Goal: Information Seeking & Learning: Find specific fact

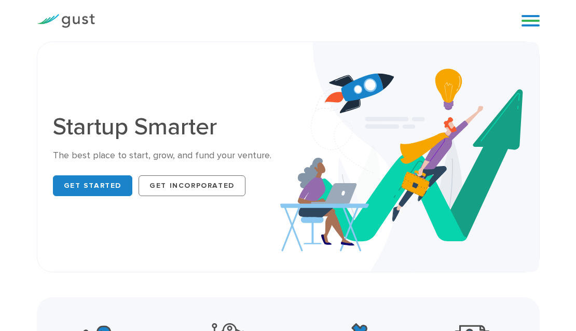
click at [527, 20] on link at bounding box center [530, 21] width 18 height 16
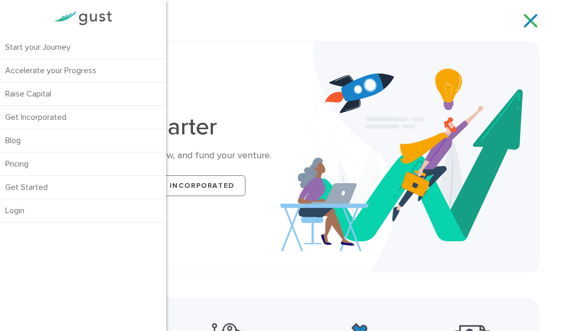
click at [275, 23] on div "Start your Journey Accelerate your Progress Raise Capital Get Incorporated" at bounding box center [304, 21] width 403 height 16
click at [534, 22] on link at bounding box center [530, 21] width 18 height 16
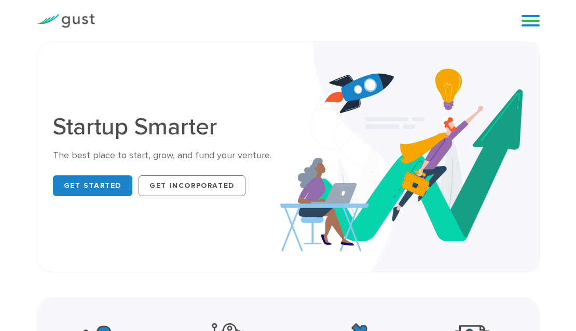
click at [531, 19] on link at bounding box center [530, 21] width 18 height 16
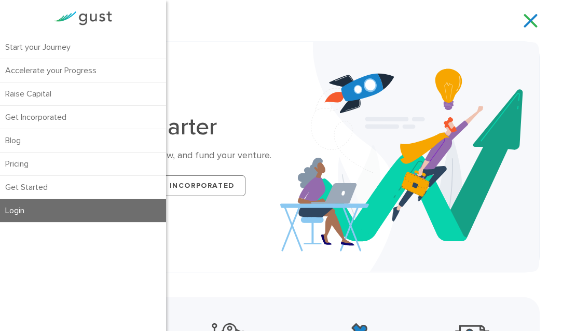
click at [24, 207] on link "Login" at bounding box center [83, 210] width 166 height 23
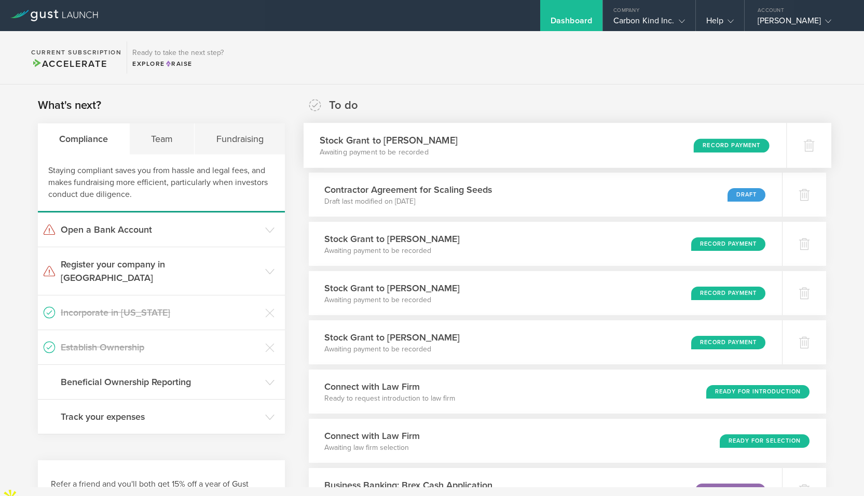
click at [587, 141] on div "Stock Grant to [PERSON_NAME] Awaiting payment to be recorded Record Payment" at bounding box center [544, 145] width 483 height 45
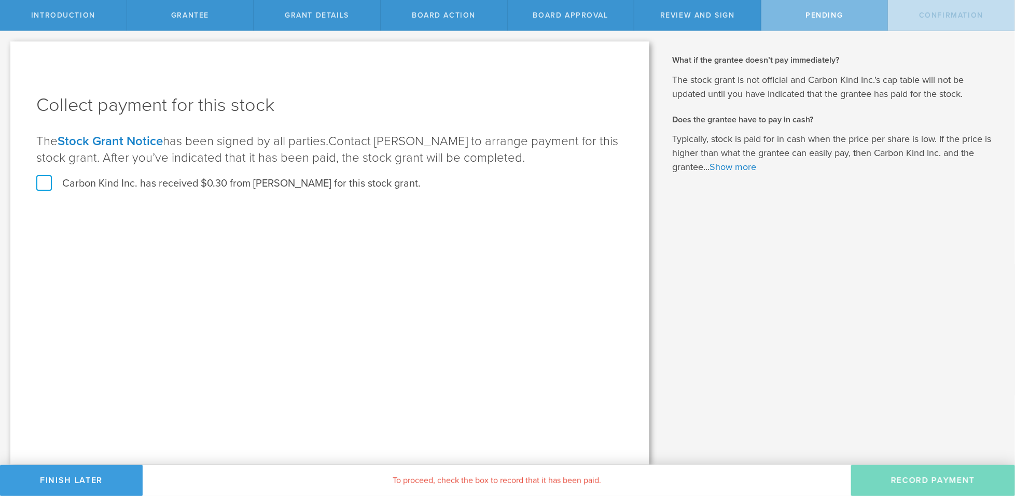
click at [43, 185] on label "Carbon Kind Inc. has received $0.30 from Matt Coda for this stock grant." at bounding box center [228, 183] width 384 height 13
click at [0, 0] on input "Carbon Kind Inc. has received $0.30 from Matt Coda for this stock grant." at bounding box center [0, 0] width 0 height 0
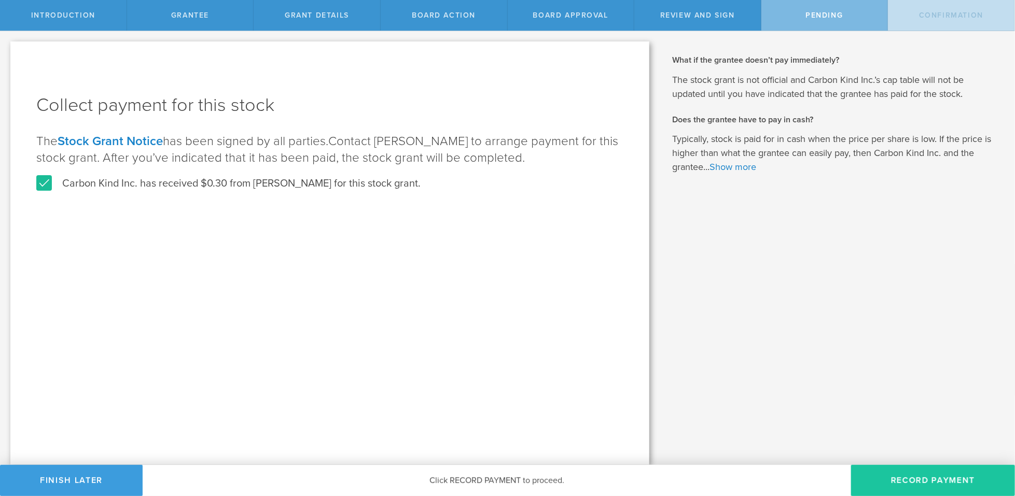
click at [863, 480] on button "Record Payment" at bounding box center [933, 480] width 164 height 31
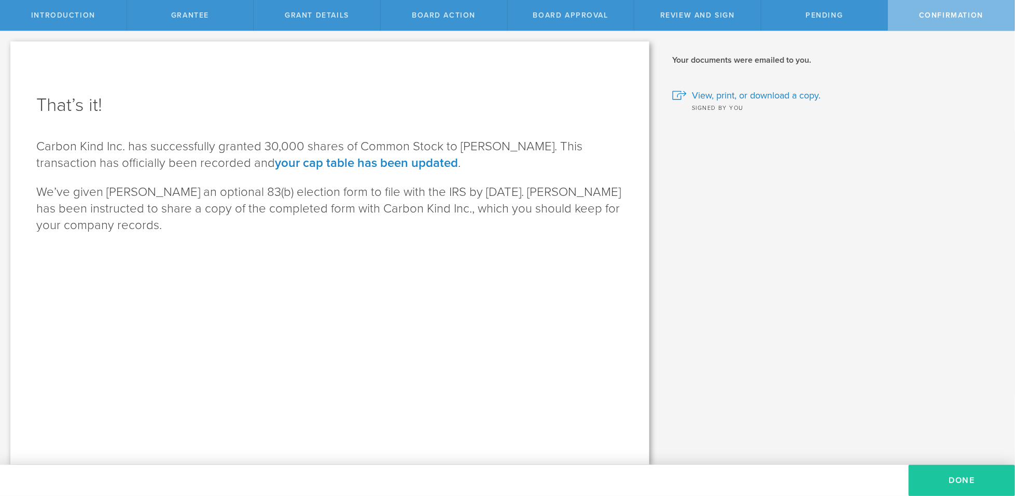
click at [863, 475] on button "Done" at bounding box center [962, 480] width 106 height 31
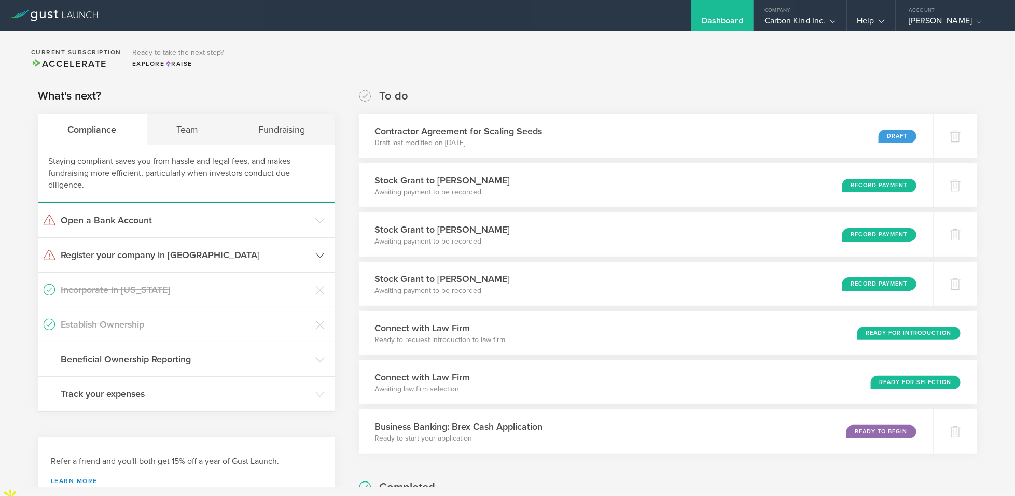
scroll to position [12, 0]
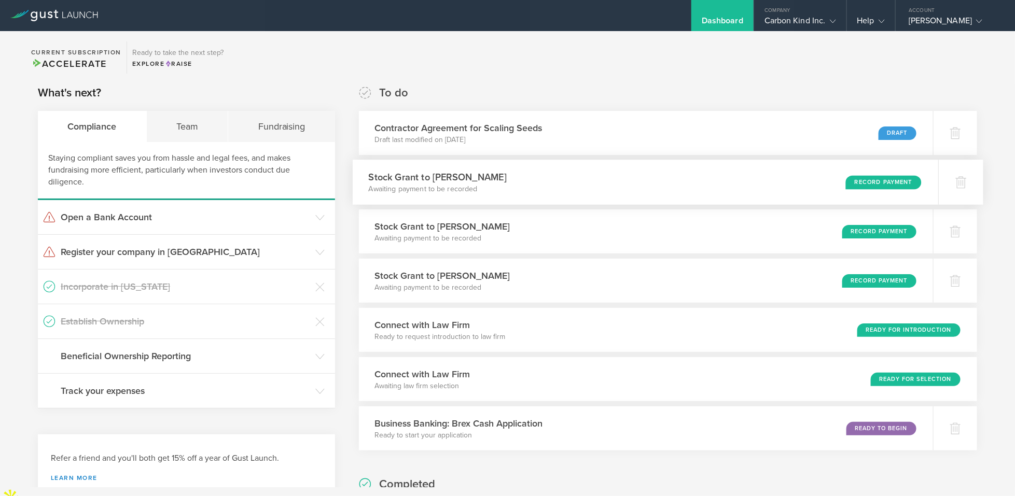
click at [592, 185] on div "Stock Grant to Michelle Zamora Awaiting payment to be recorded Record Payment" at bounding box center [646, 182] width 586 height 45
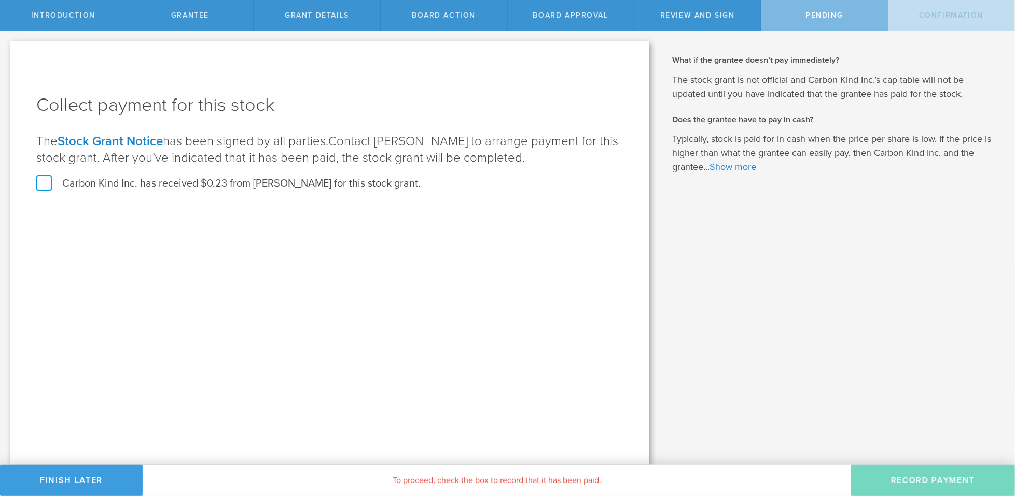
click at [38, 187] on label "Carbon Kind Inc. has received $0.23 from [PERSON_NAME] for this stock grant." at bounding box center [228, 183] width 384 height 13
click at [0, 0] on input "Carbon Kind Inc. has received $0.23 from [PERSON_NAME] for this stock grant." at bounding box center [0, 0] width 0 height 0
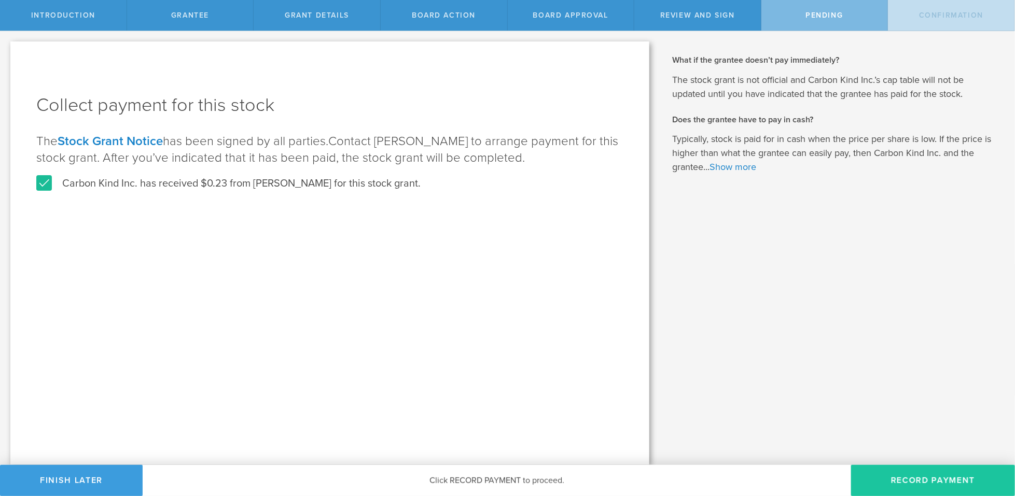
click at [907, 488] on button "Record Payment" at bounding box center [933, 480] width 164 height 31
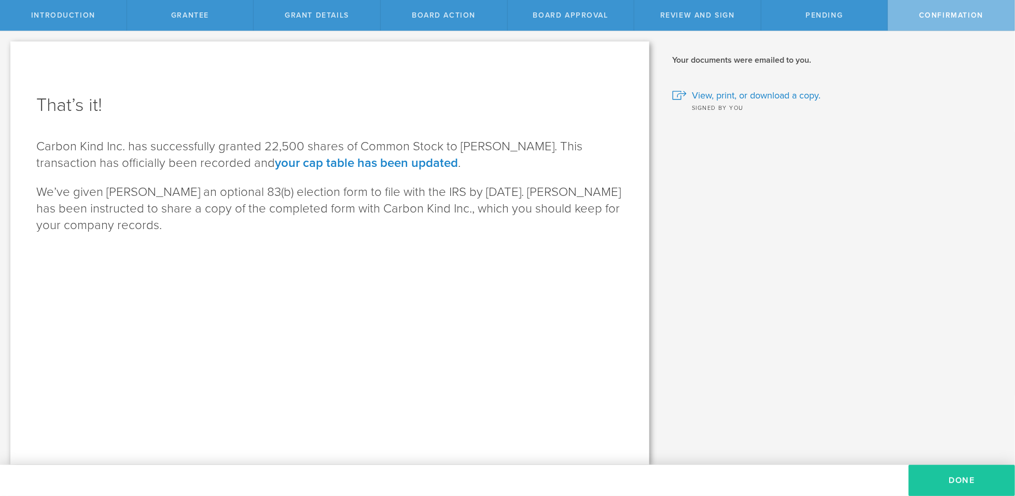
click at [961, 480] on button "Done" at bounding box center [962, 480] width 106 height 31
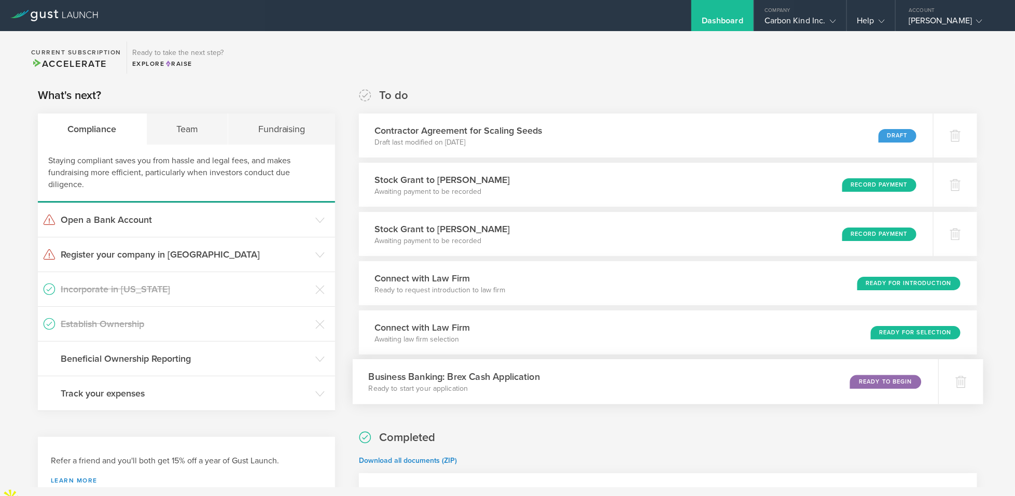
scroll to position [15, 0]
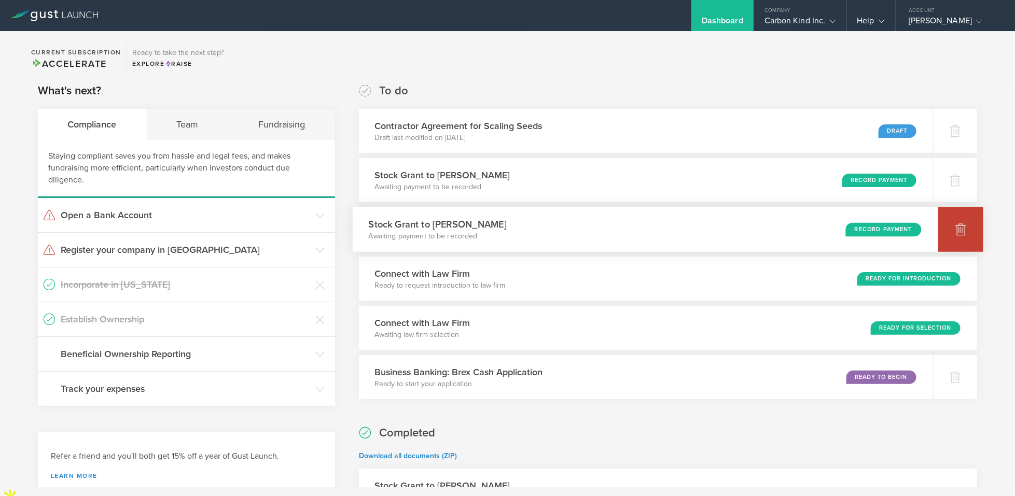
click at [968, 232] on div at bounding box center [960, 229] width 45 height 45
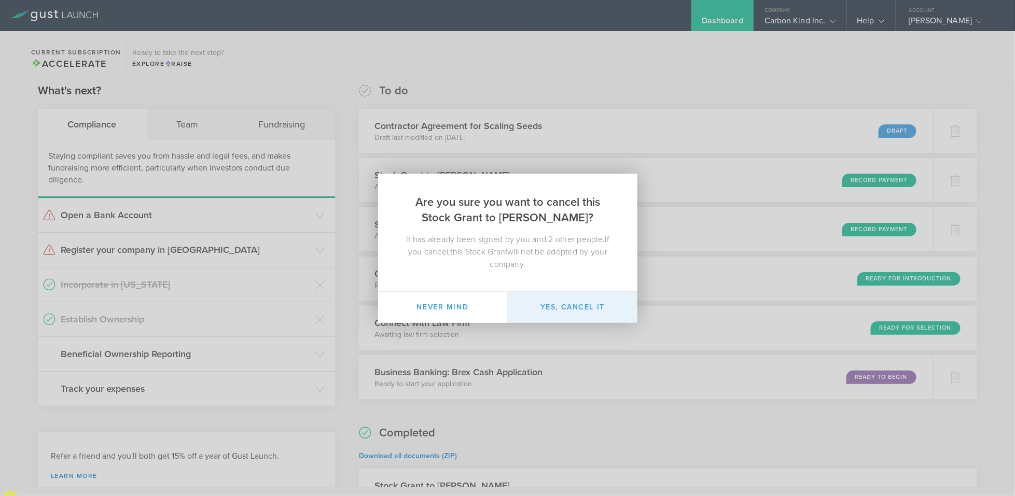
click at [587, 304] on button "Yes, cancel it" at bounding box center [573, 307] width 130 height 31
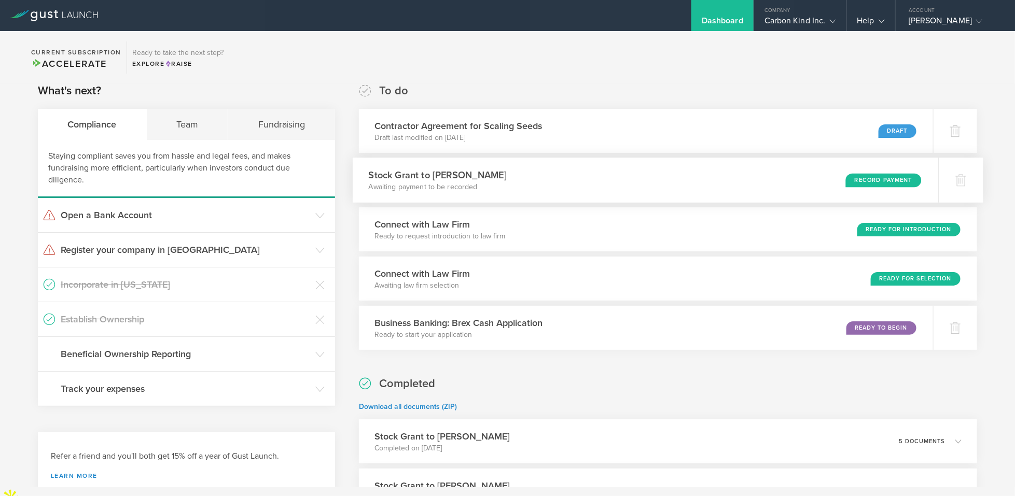
click at [690, 185] on div "Stock Grant to Hannah Flach Awaiting payment to be recorded Record Payment" at bounding box center [646, 180] width 586 height 45
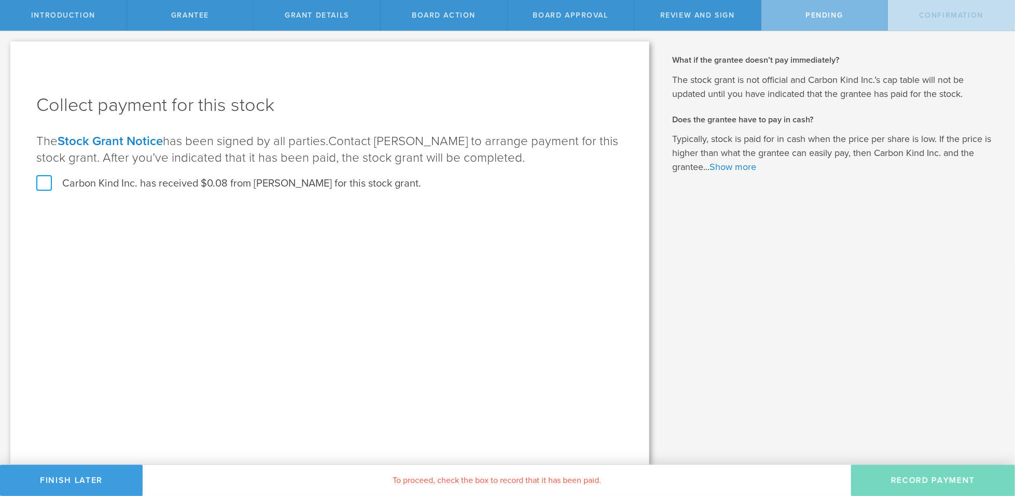
click at [145, 140] on link "Stock Grant Notice" at bounding box center [110, 141] width 105 height 15
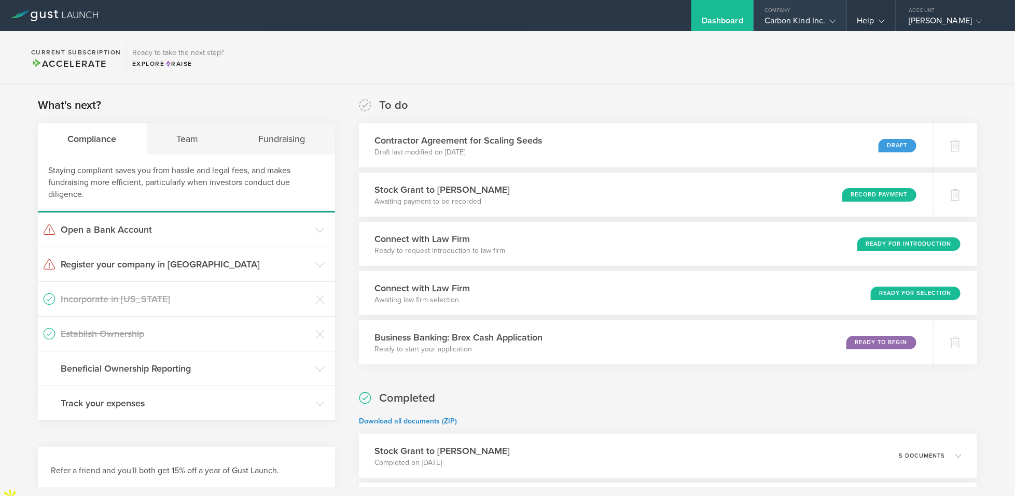
click at [833, 19] on icon at bounding box center [833, 21] width 6 height 6
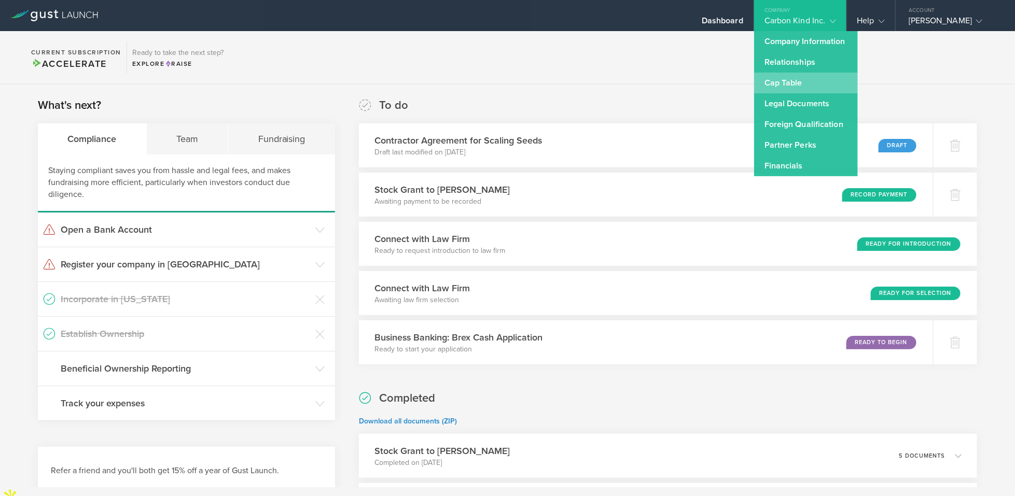
click at [790, 77] on link "Cap Table" at bounding box center [806, 83] width 104 height 21
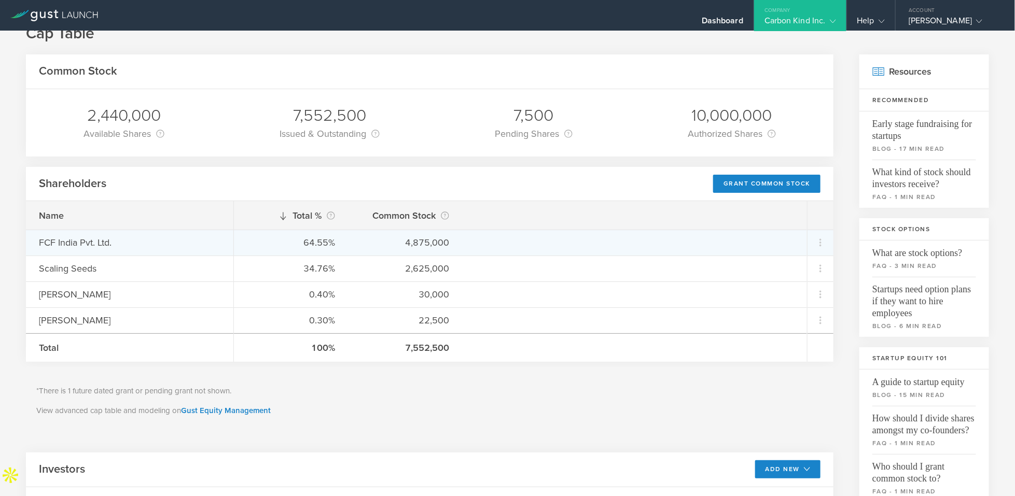
scroll to position [33, 0]
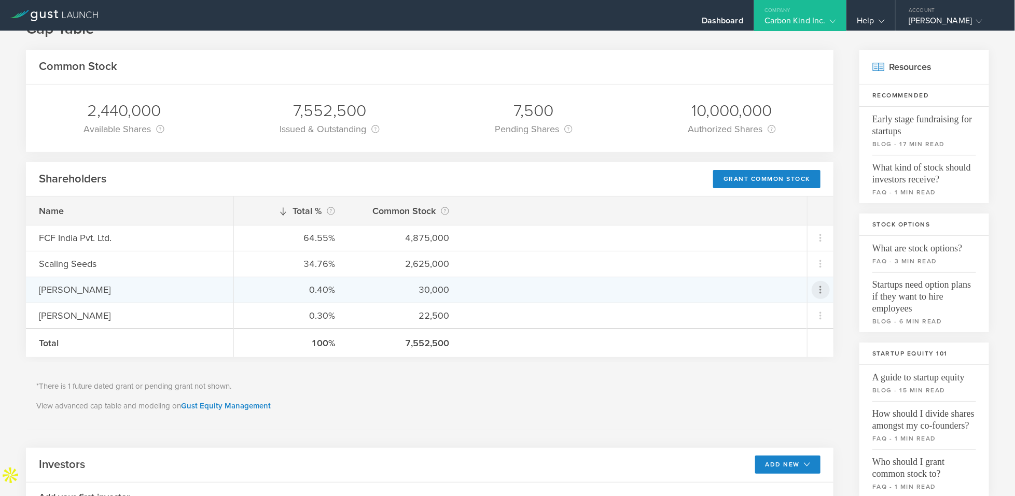
click at [815, 293] on icon at bounding box center [820, 290] width 12 height 12
click at [623, 420] on md-backdrop at bounding box center [507, 248] width 1015 height 496
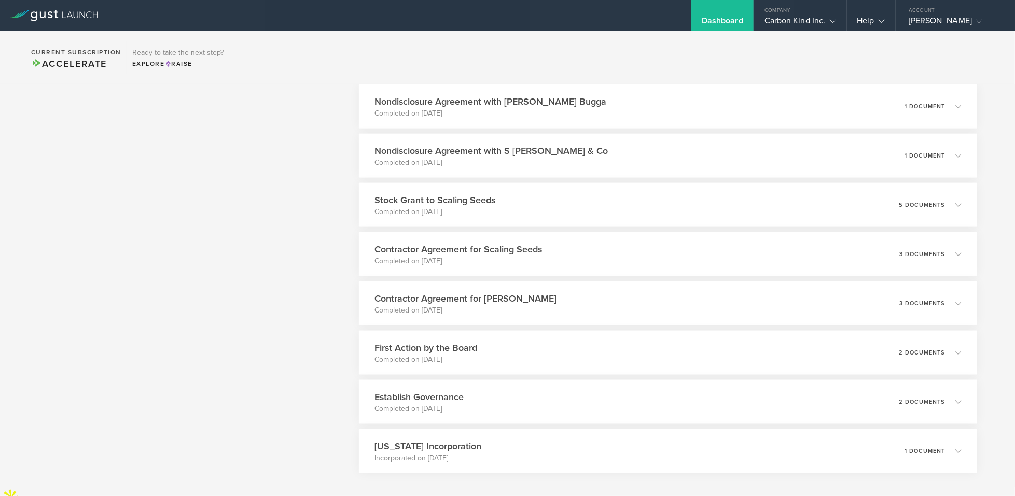
scroll to position [601, 0]
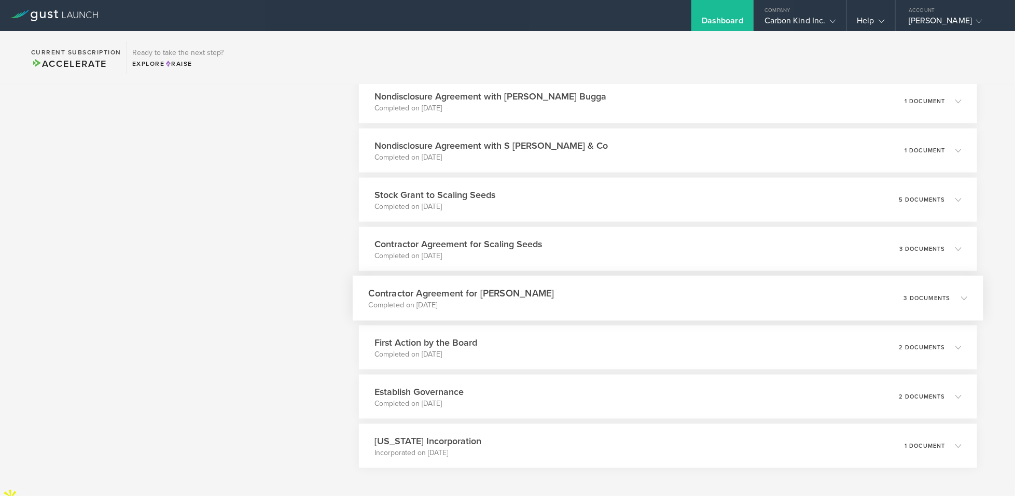
click at [962, 297] on polyline at bounding box center [965, 298] width 6 height 3
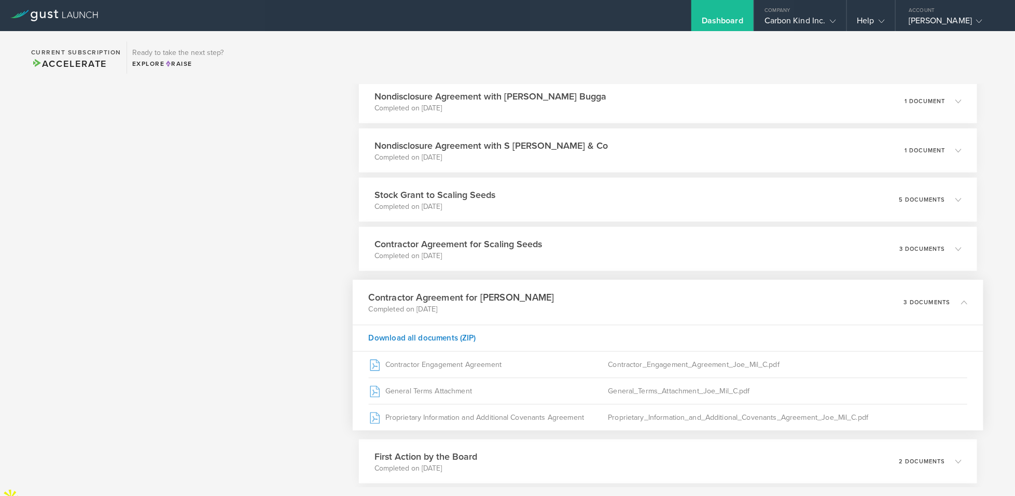
click at [962, 298] on icon at bounding box center [959, 302] width 17 height 9
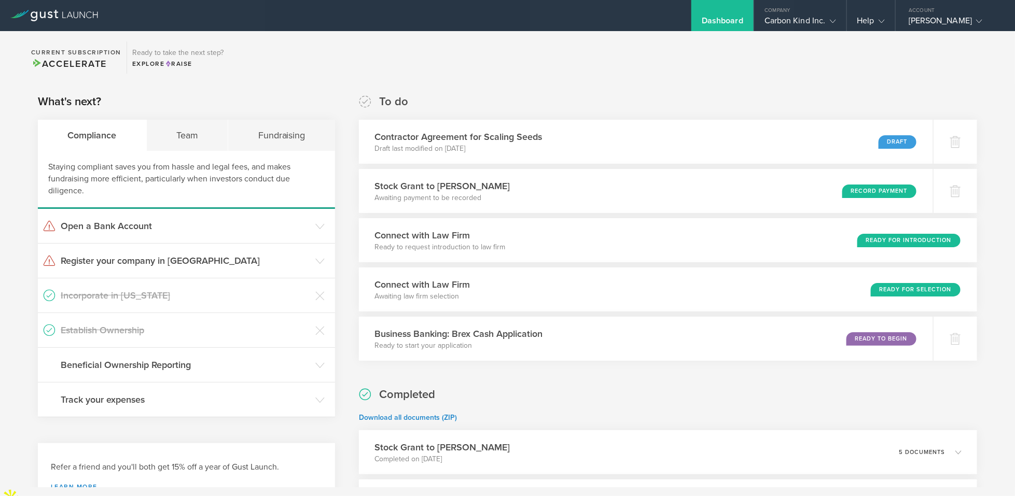
scroll to position [0, 0]
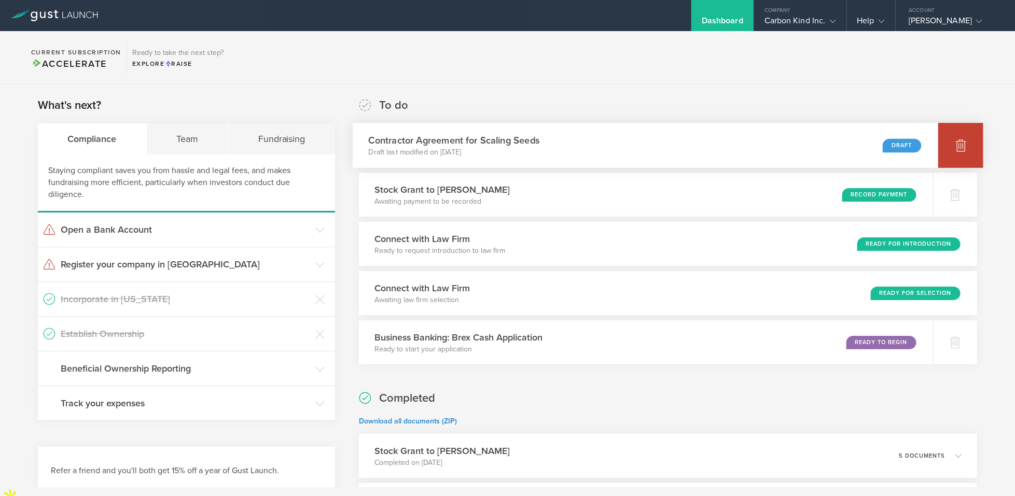
click at [961, 139] on icon at bounding box center [961, 145] width 12 height 12
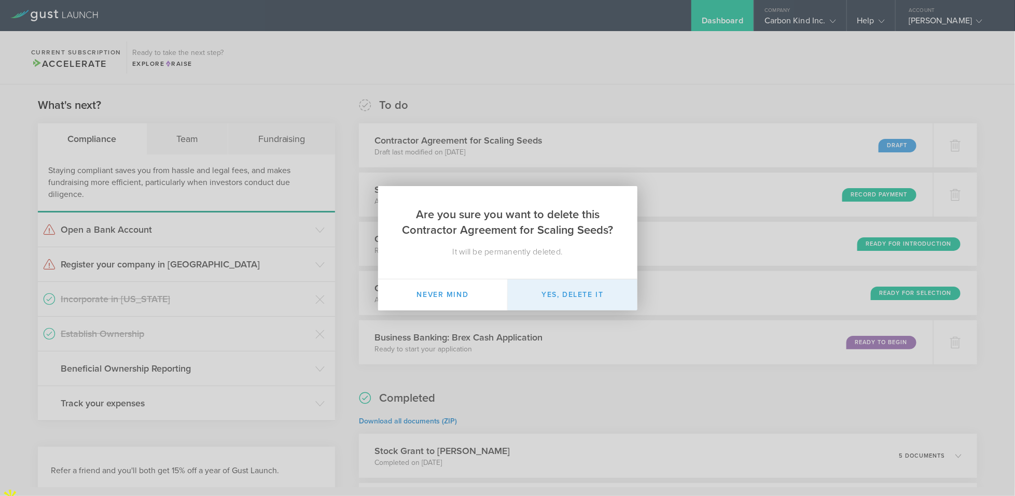
click at [599, 298] on button "Yes, delete it" at bounding box center [573, 295] width 130 height 31
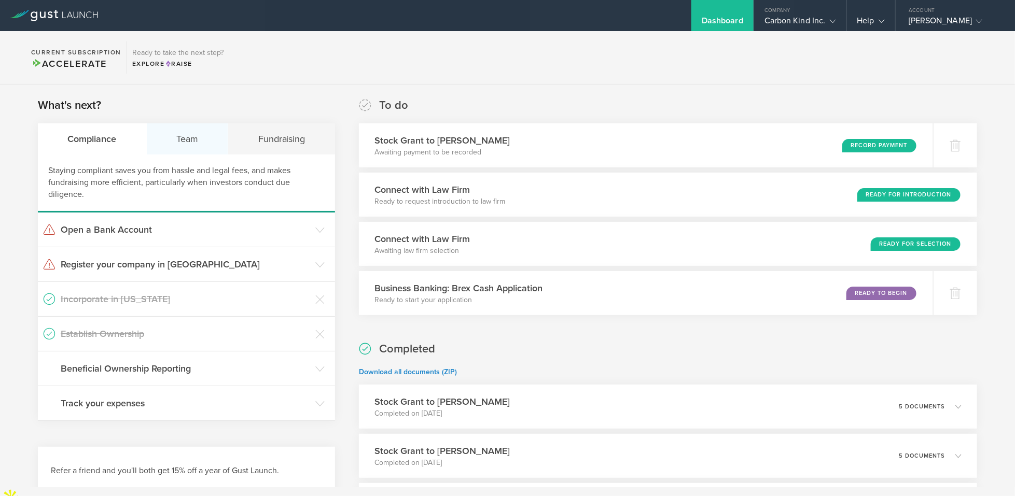
click at [183, 139] on div "Team" at bounding box center [188, 138] width 82 height 31
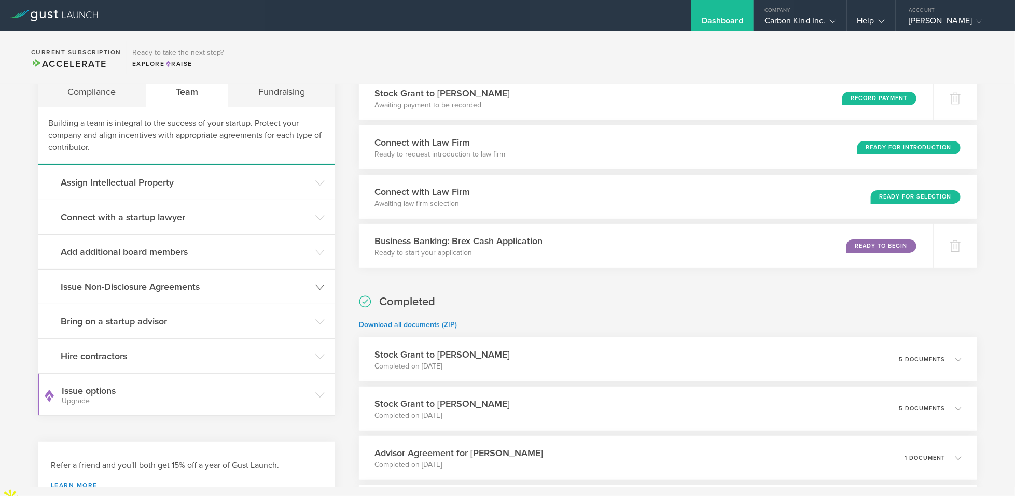
scroll to position [46, 0]
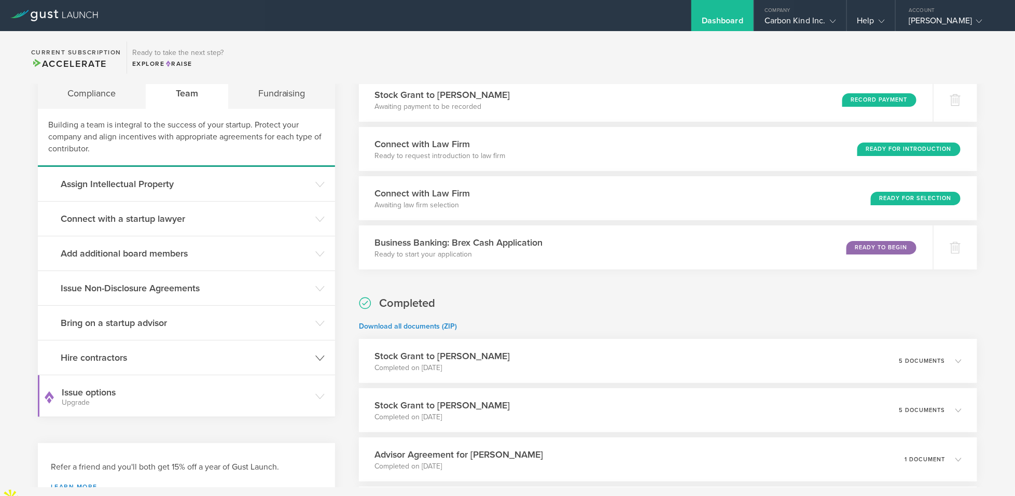
click at [326, 360] on header "Hire contractors" at bounding box center [186, 358] width 297 height 34
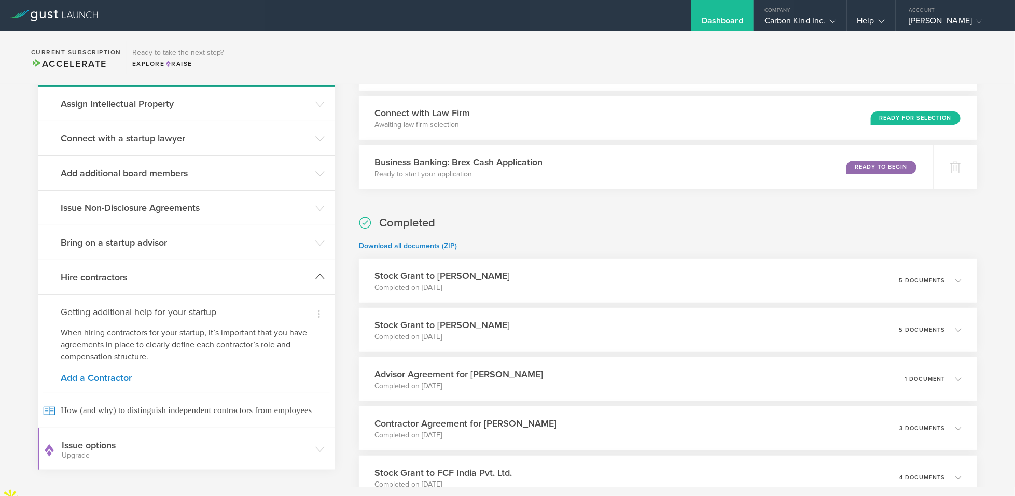
scroll to position [130, 0]
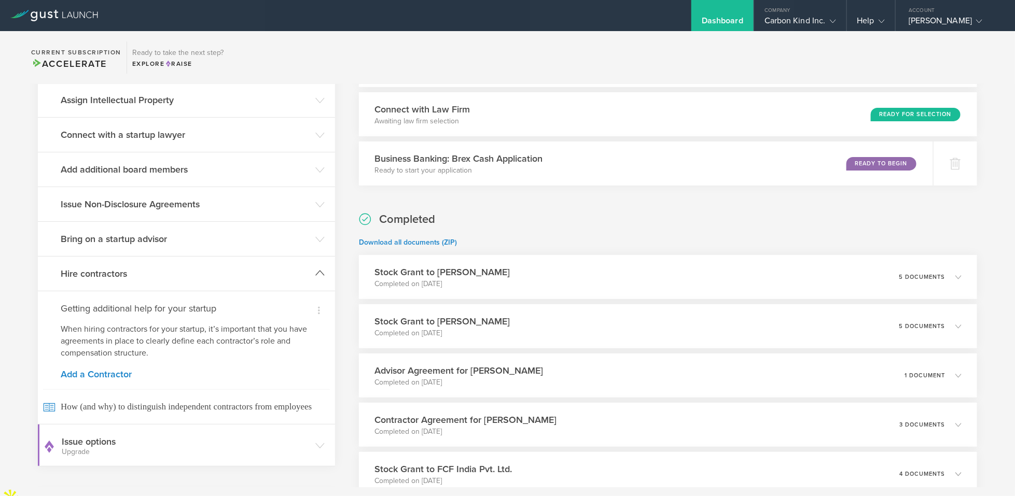
click at [320, 274] on icon at bounding box center [319, 273] width 9 height 9
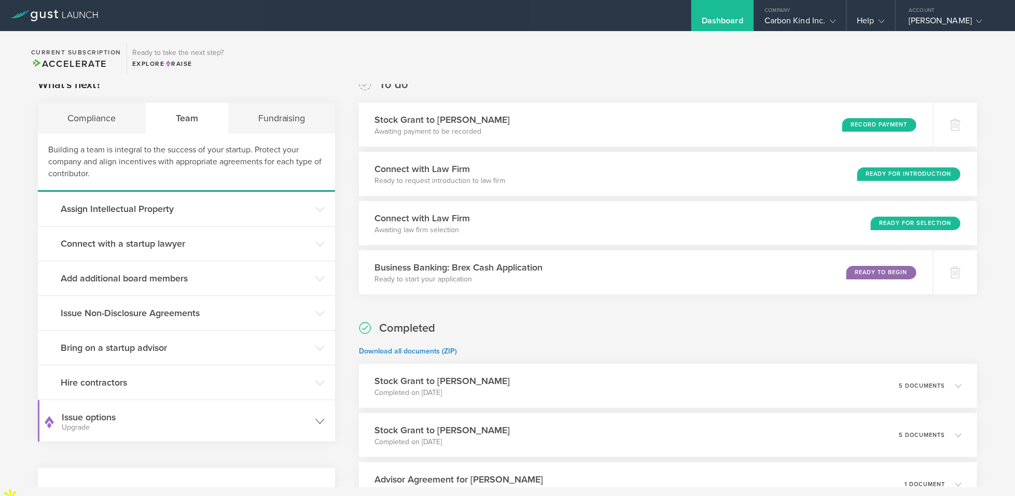
scroll to position [0, 0]
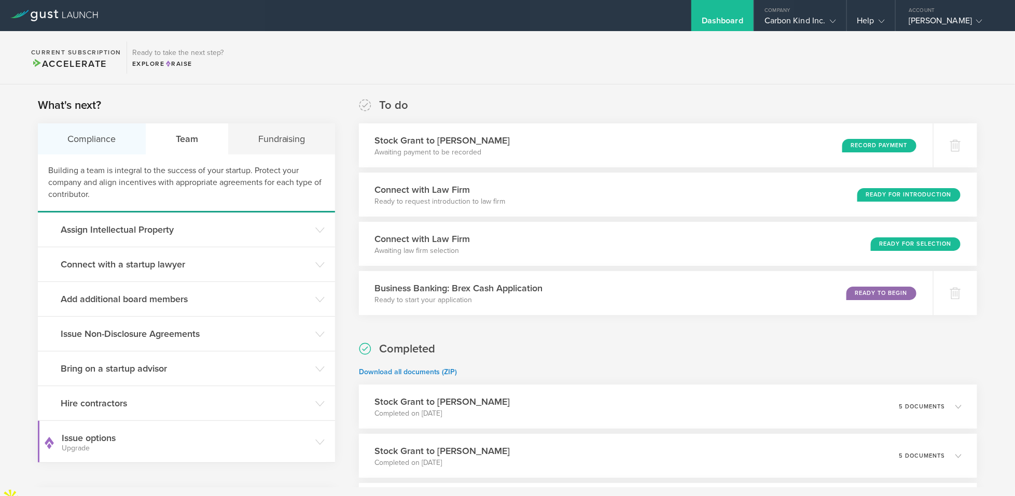
click at [114, 143] on div "Compliance" at bounding box center [92, 138] width 108 height 31
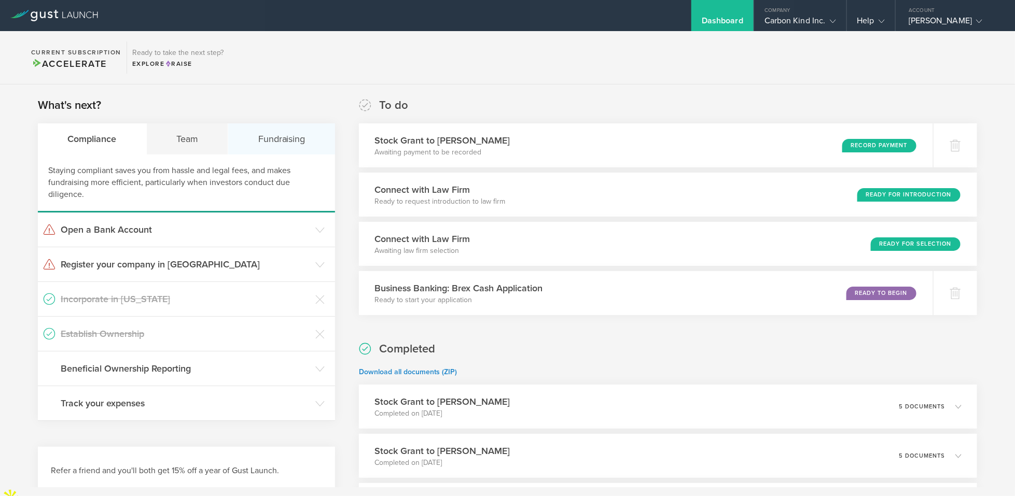
click at [274, 139] on div "Fundraising" at bounding box center [281, 138] width 107 height 31
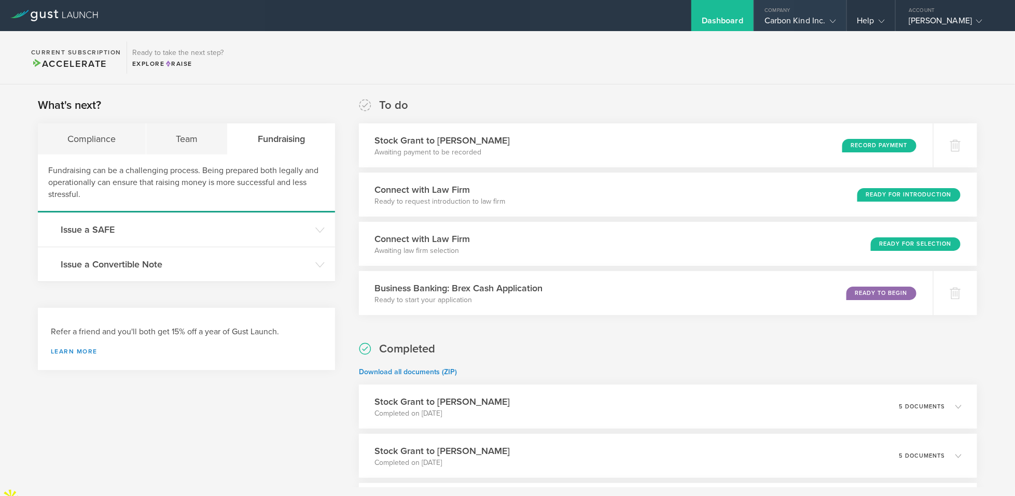
click at [834, 17] on gust-icon at bounding box center [831, 21] width 10 height 10
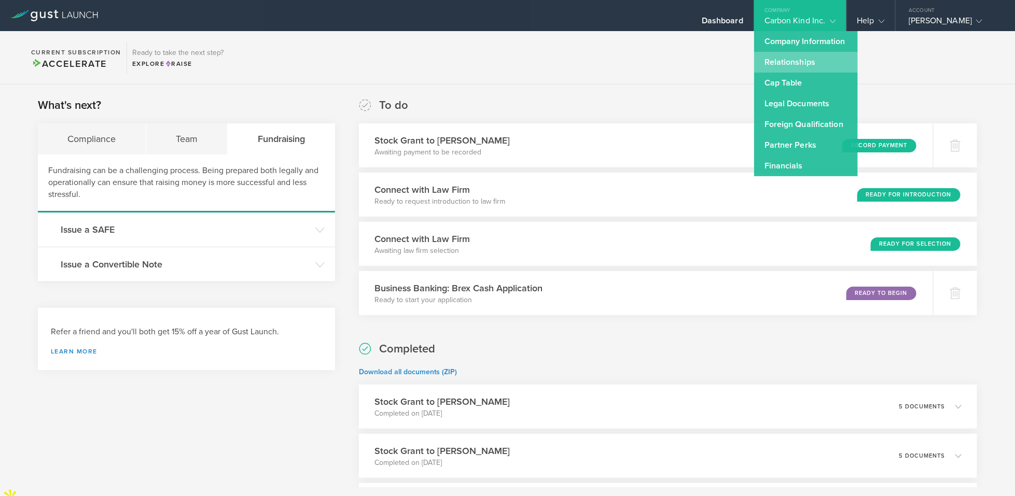
click at [793, 64] on link "Relationships" at bounding box center [806, 62] width 104 height 21
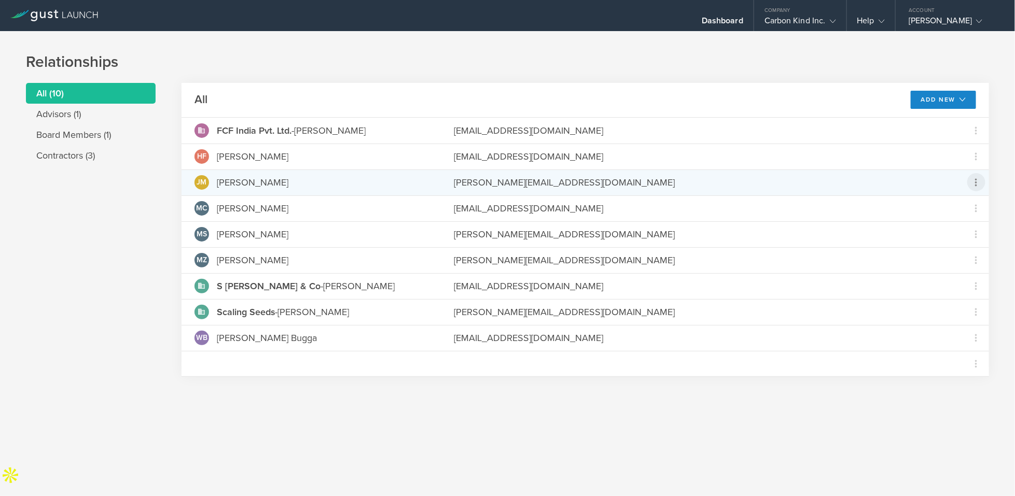
click at [972, 180] on icon at bounding box center [976, 182] width 12 height 12
click at [972, 181] on md-backdrop at bounding box center [507, 248] width 1015 height 496
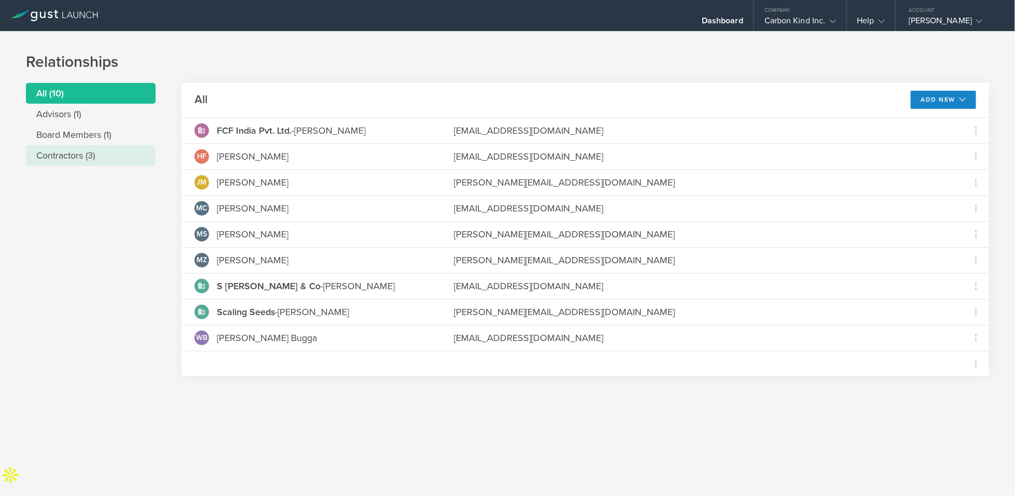
click at [94, 158] on li "Contractors (3)" at bounding box center [91, 155] width 130 height 21
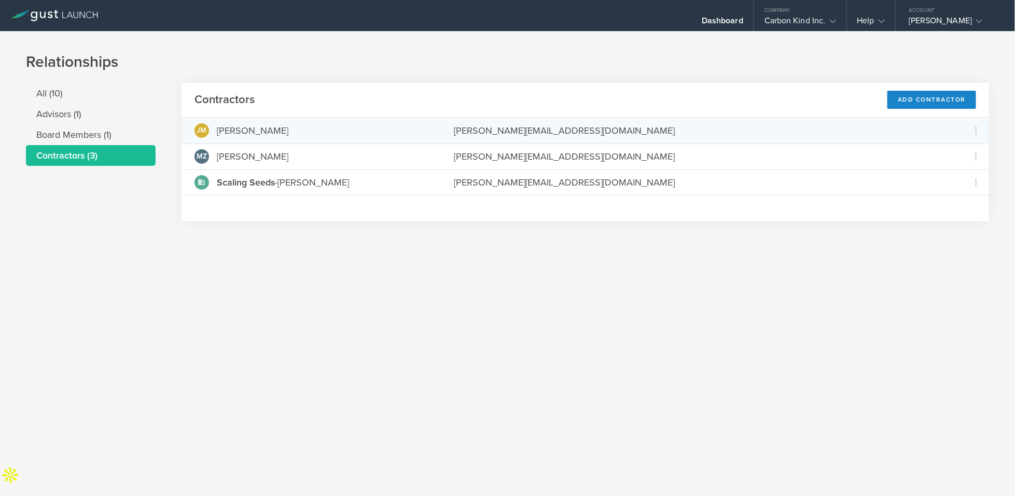
click at [310, 133] on div "JM Joe Mil C." at bounding box center [311, 130] width 233 height 15
click at [974, 131] on icon at bounding box center [976, 131] width 12 height 12
click at [974, 131] on md-backdrop at bounding box center [507, 248] width 1015 height 496
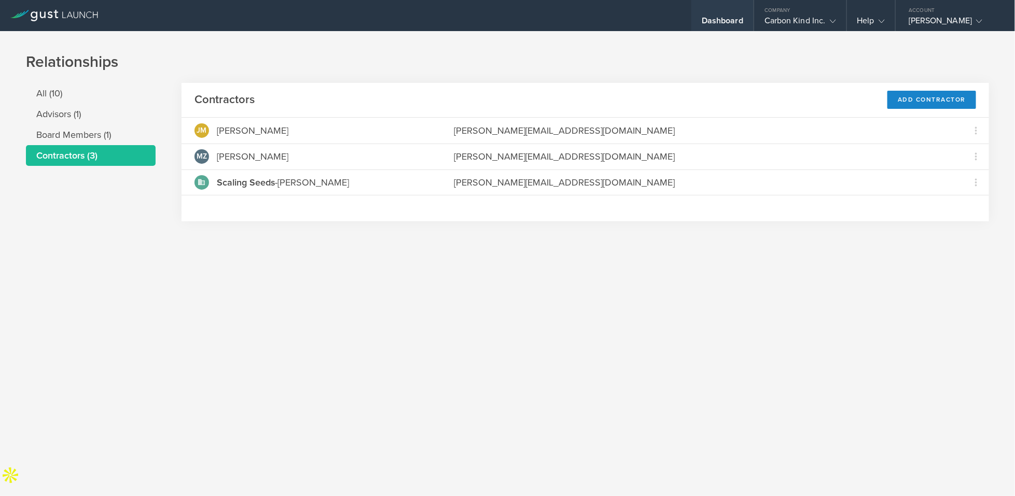
click at [730, 13] on div "Dashboard" at bounding box center [723, 15] width 62 height 31
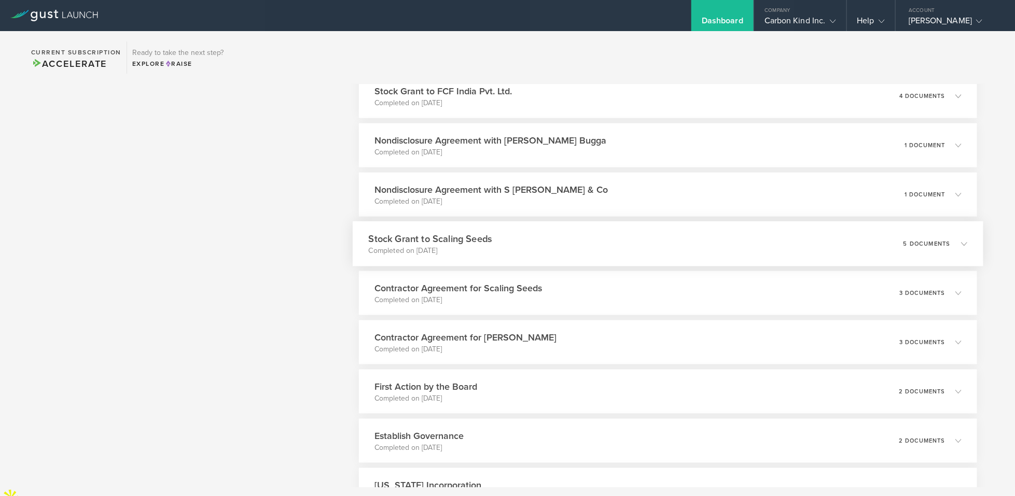
scroll to position [512, 0]
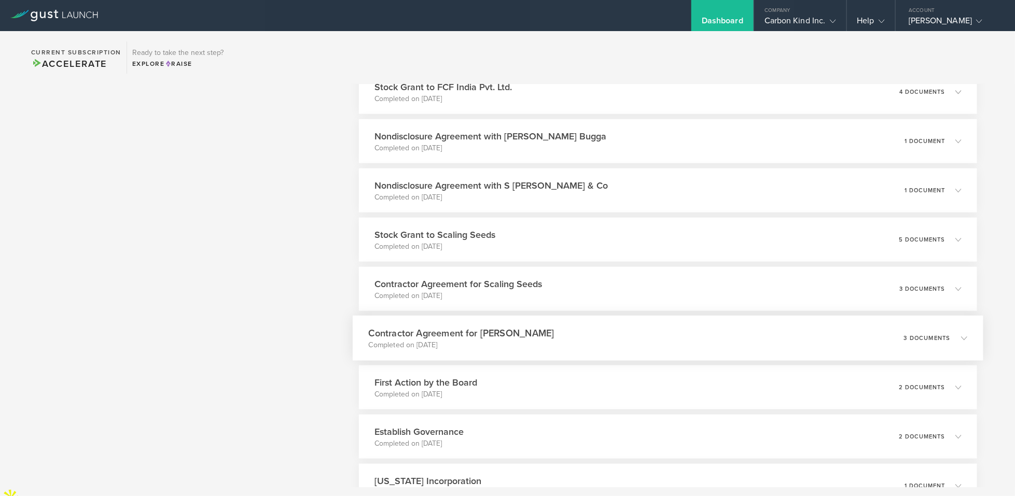
click at [625, 337] on div "Contractor Agreement for Joe Mil C. Completed on Jun 24, 2025 3 documents" at bounding box center [668, 338] width 631 height 45
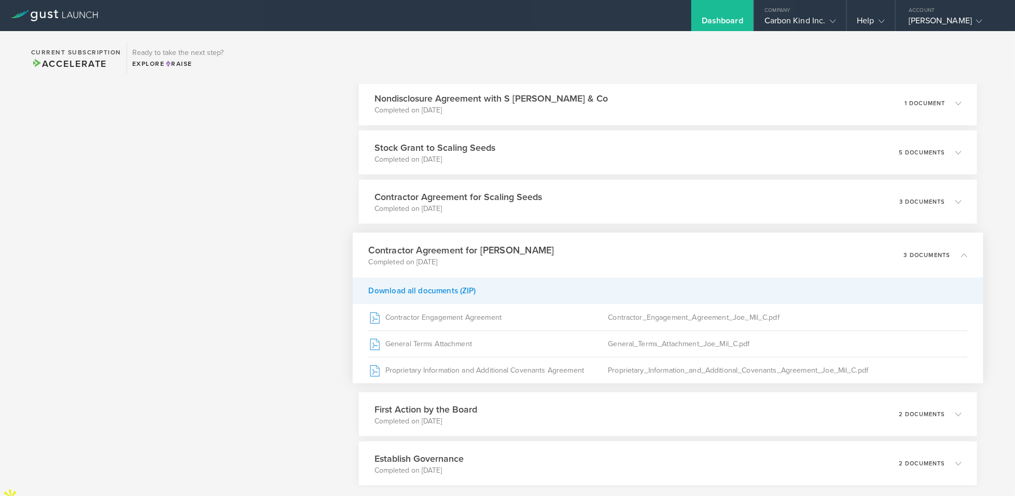
scroll to position [602, 0]
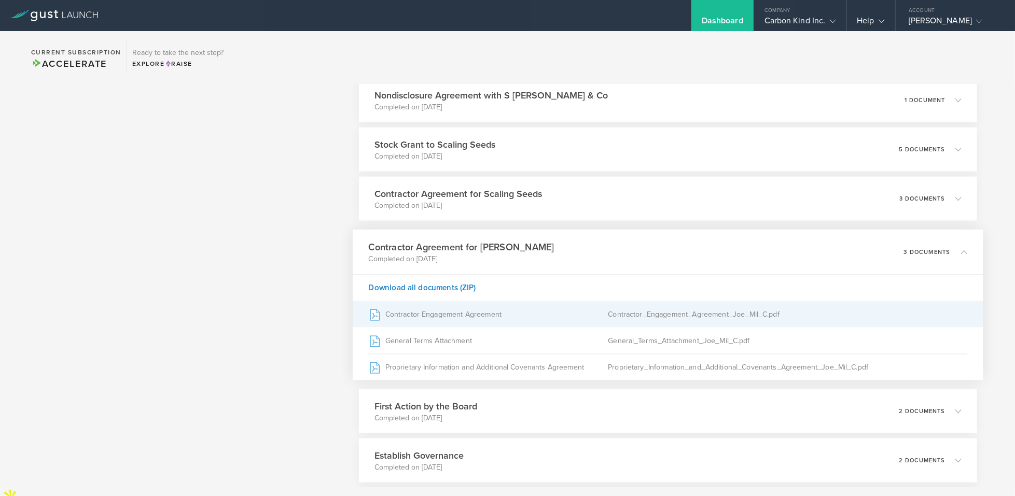
click at [642, 323] on div "Contractor_Engagement_Agreement_Joe_Mil_C.pdf" at bounding box center [789, 315] width 360 height 26
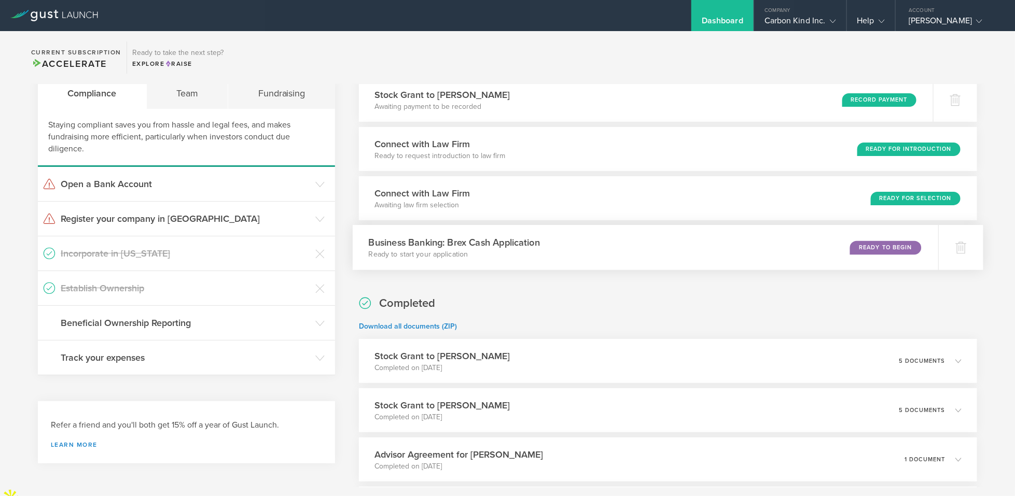
scroll to position [0, 0]
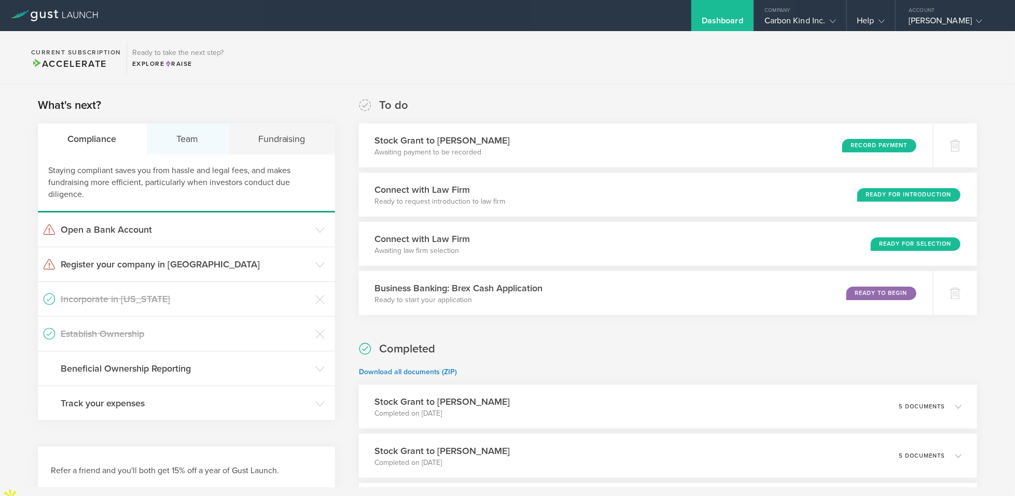
click at [192, 133] on div "Team" at bounding box center [188, 138] width 82 height 31
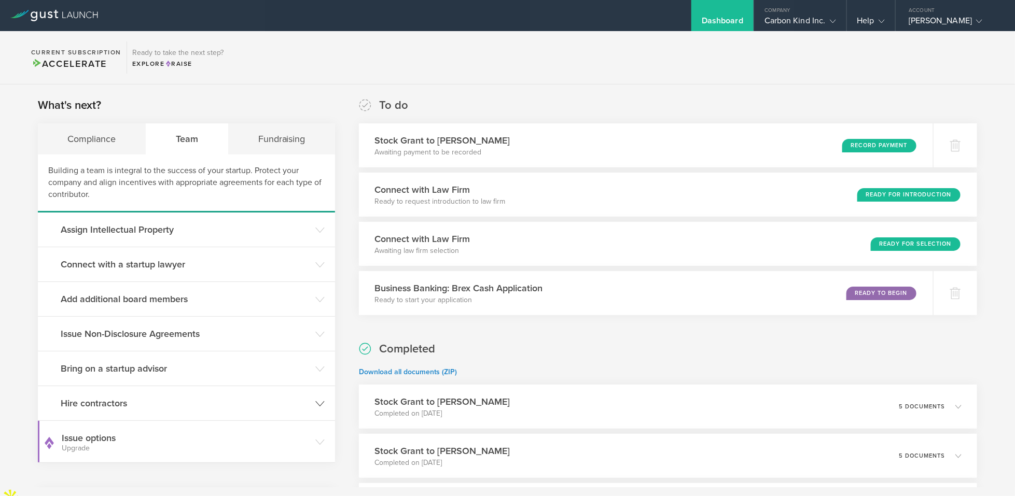
click at [316, 401] on icon at bounding box center [319, 403] width 9 height 9
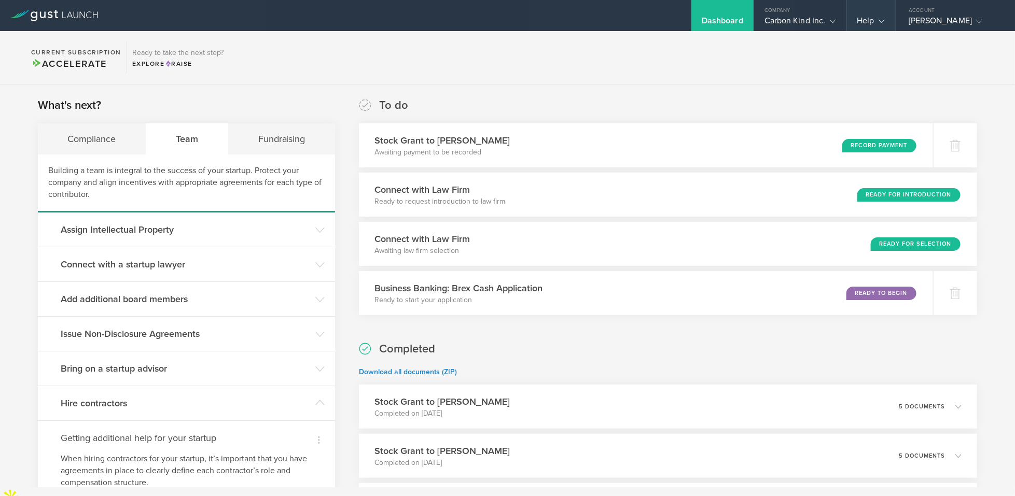
click at [886, 14] on div "Help" at bounding box center [871, 15] width 48 height 31
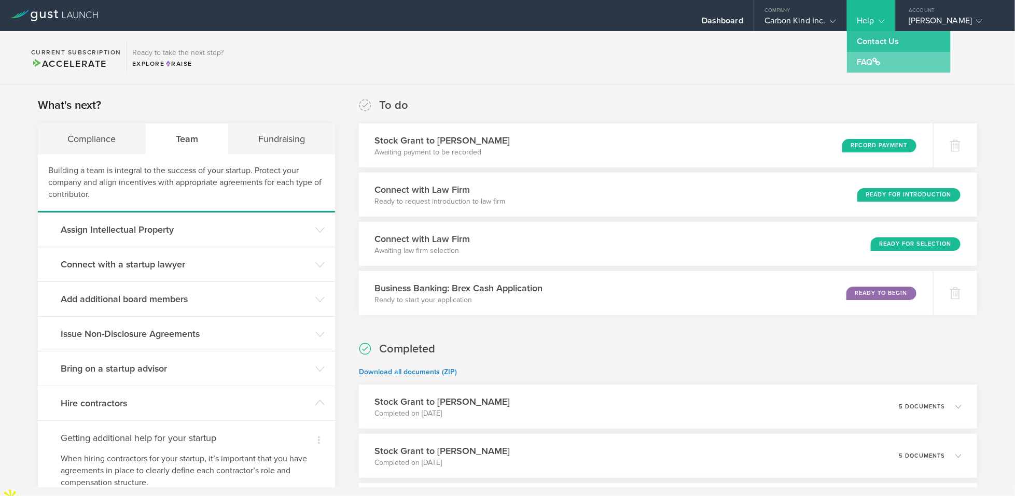
click at [869, 64] on link "FAQ" at bounding box center [899, 62] width 104 height 21
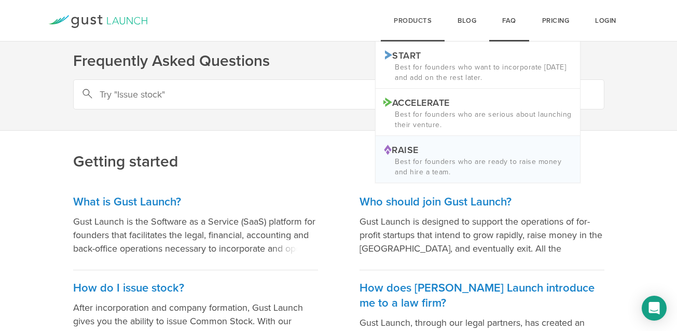
scroll to position [12, 0]
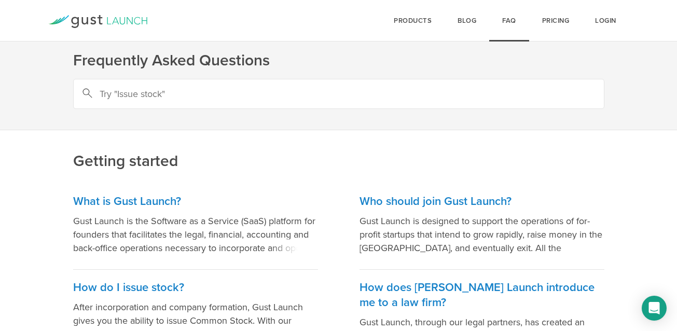
click at [234, 93] on input "text" at bounding box center [338, 94] width 531 height 30
type input "terminate contractor"
